Goal: Information Seeking & Learning: Learn about a topic

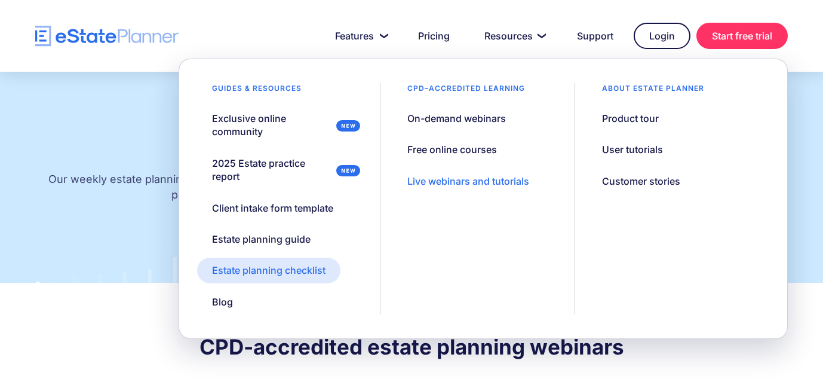
click at [249, 266] on div "Estate planning checklist" at bounding box center [268, 269] width 113 height 13
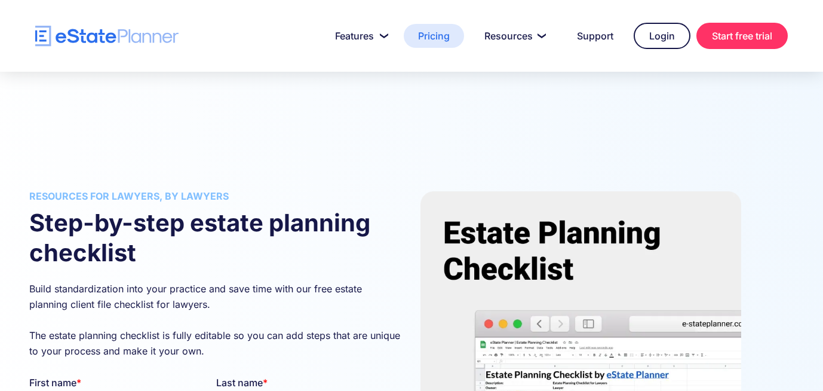
click at [426, 33] on link "Pricing" at bounding box center [434, 36] width 60 height 24
